Goal: Feedback & Contribution: Submit feedback/report problem

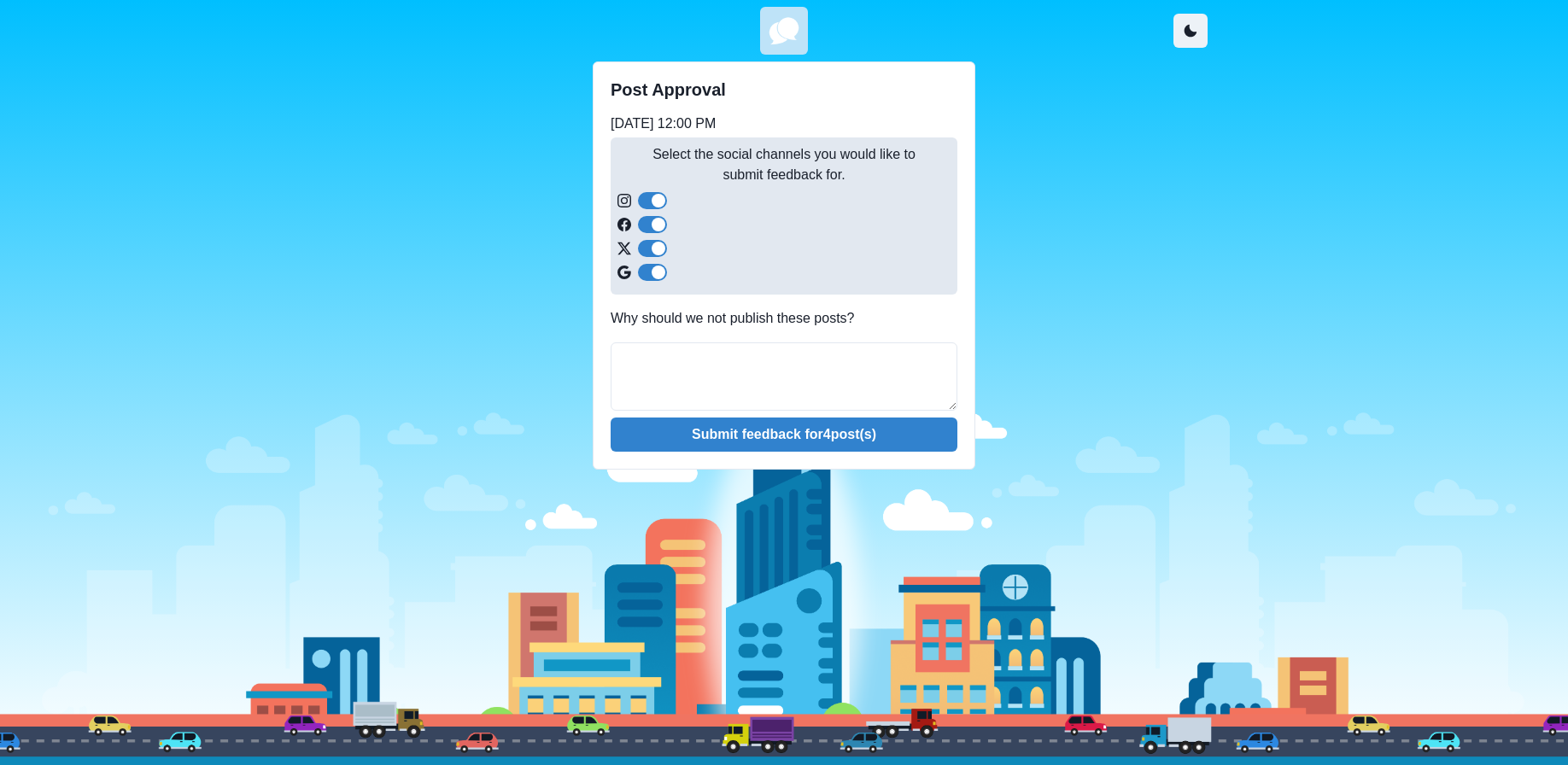
click at [655, 199] on span at bounding box center [658, 200] width 14 height 14
click at [658, 226] on span at bounding box center [658, 224] width 14 height 14
click at [659, 247] on span at bounding box center [658, 248] width 14 height 14
click at [647, 248] on span at bounding box center [646, 248] width 14 height 14
click at [642, 219] on span at bounding box center [646, 224] width 14 height 14
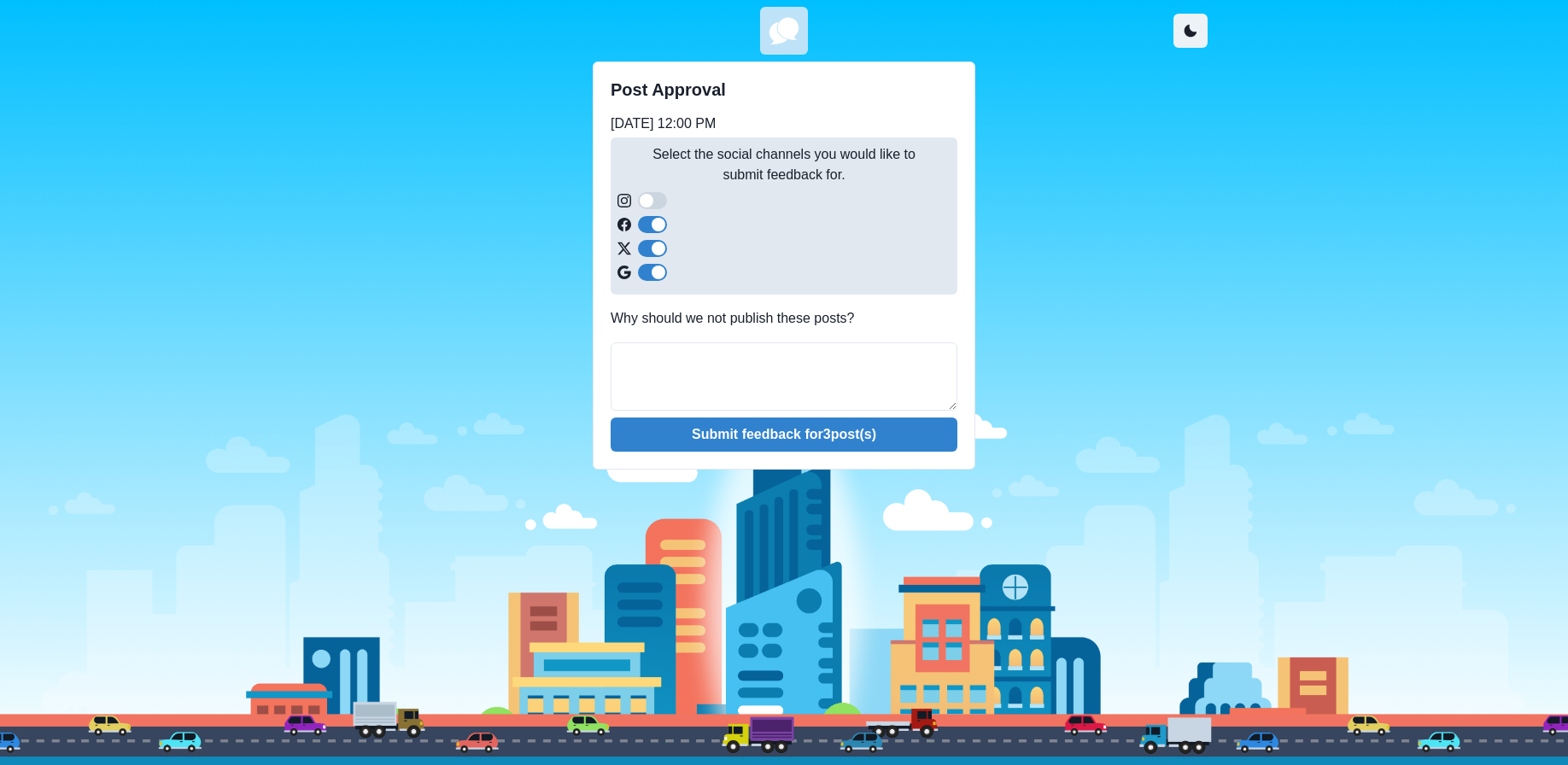
click at [647, 201] on span at bounding box center [646, 200] width 14 height 14
click at [699, 365] on textarea at bounding box center [783, 376] width 347 height 68
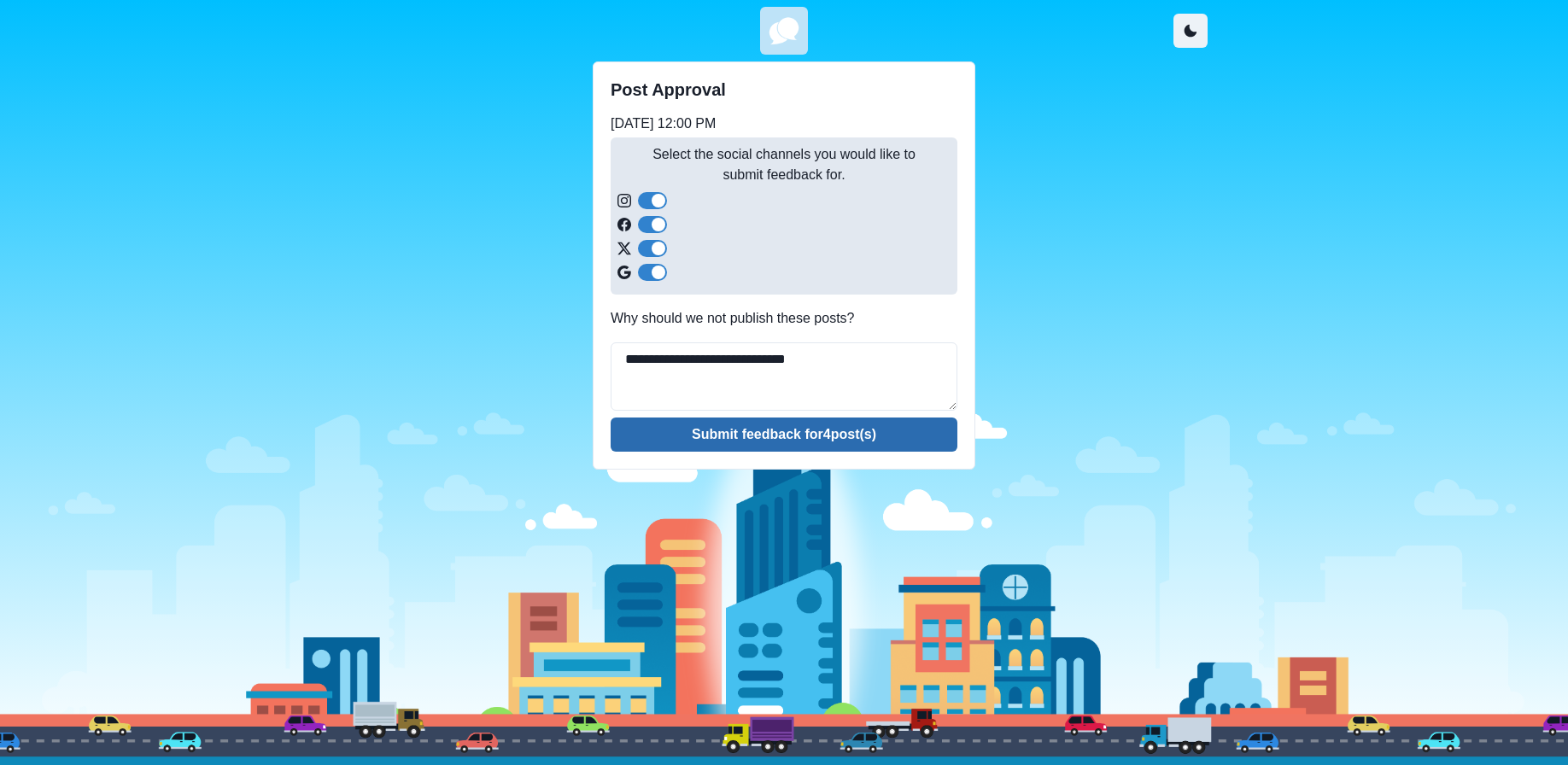
type textarea "**********"
click at [769, 439] on button "Submit feedback for 4 post(s)" at bounding box center [783, 435] width 347 height 35
